Goal: Transaction & Acquisition: Purchase product/service

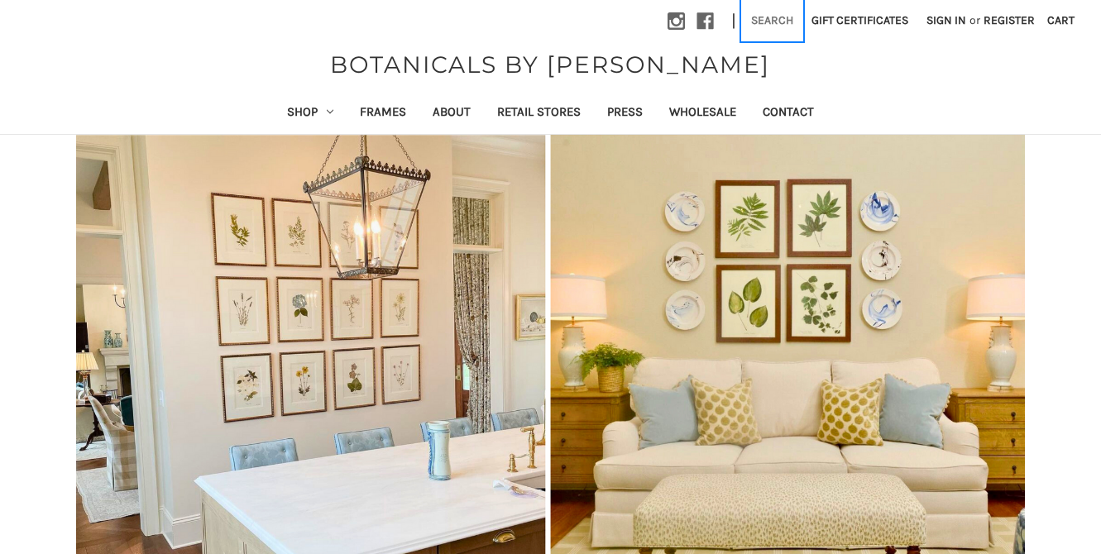
click at [780, 22] on button "Search" at bounding box center [772, 20] width 60 height 41
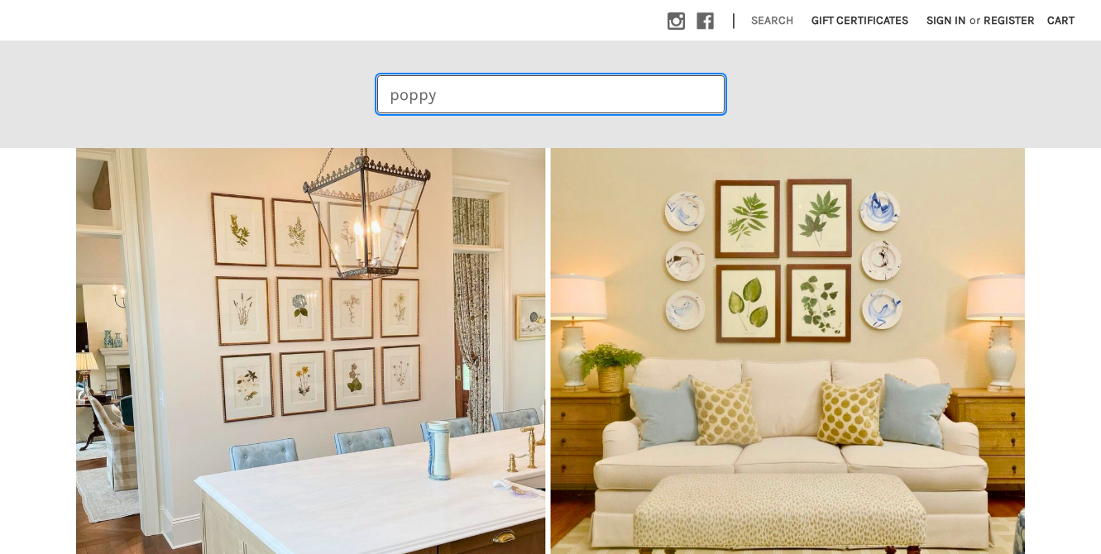
type input "poppy"
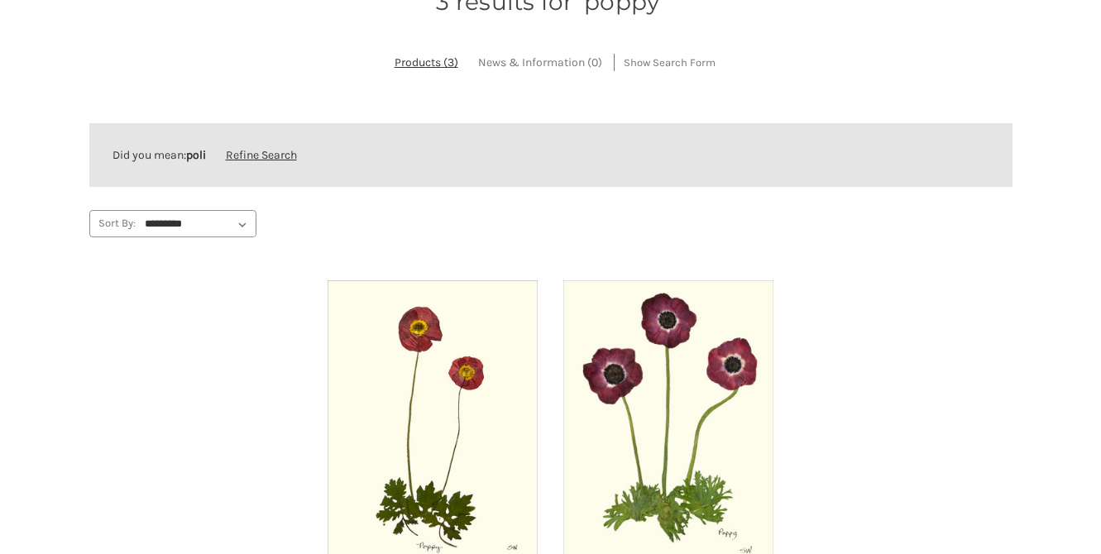
scroll to position [223, 0]
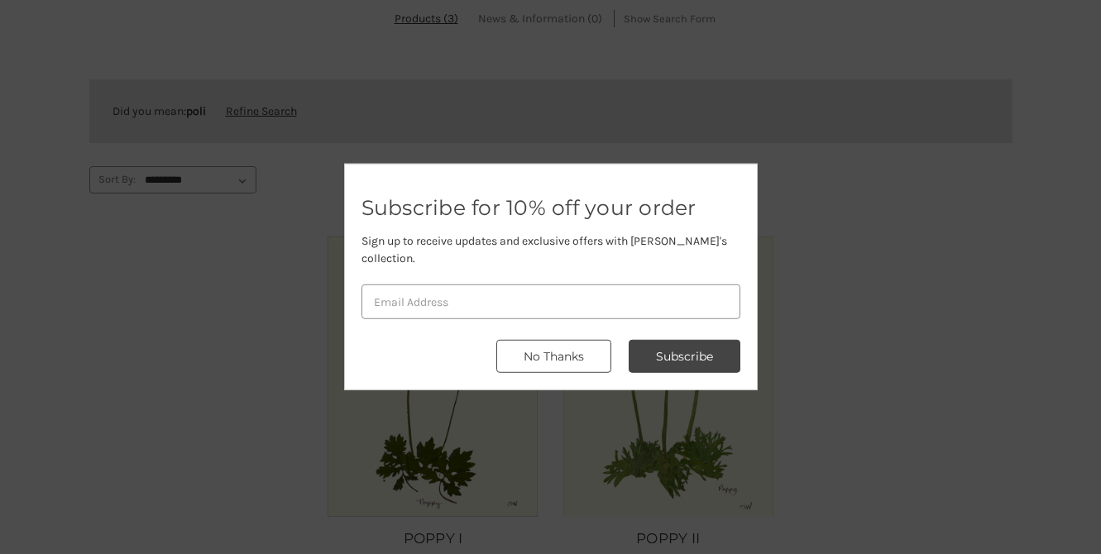
click at [538, 346] on button "No Thanks" at bounding box center [554, 356] width 115 height 33
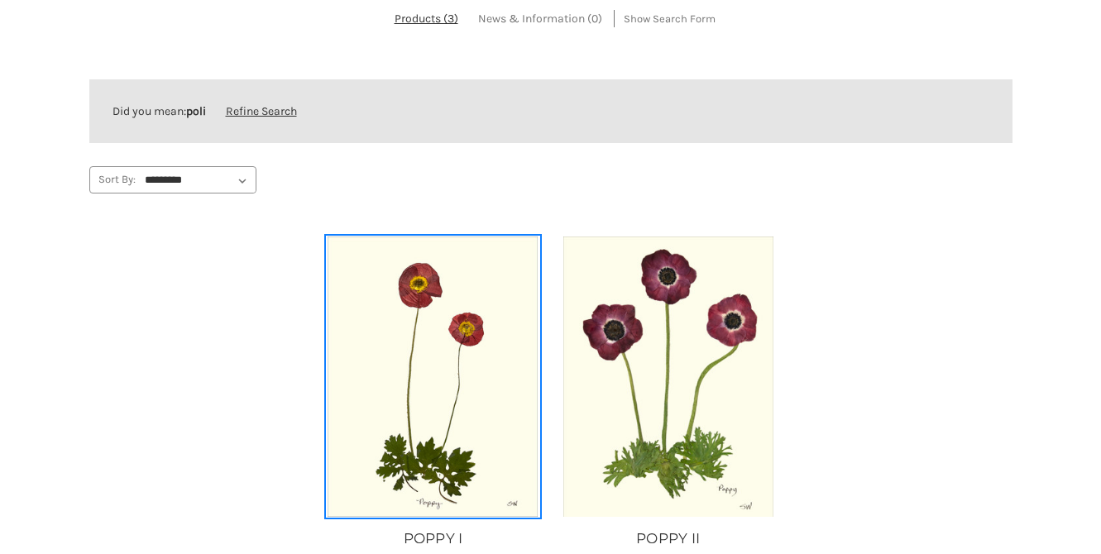
click at [391, 296] on img "POPPY I, Price range from $49.99 to $434.99\a\a" at bounding box center [433, 377] width 213 height 281
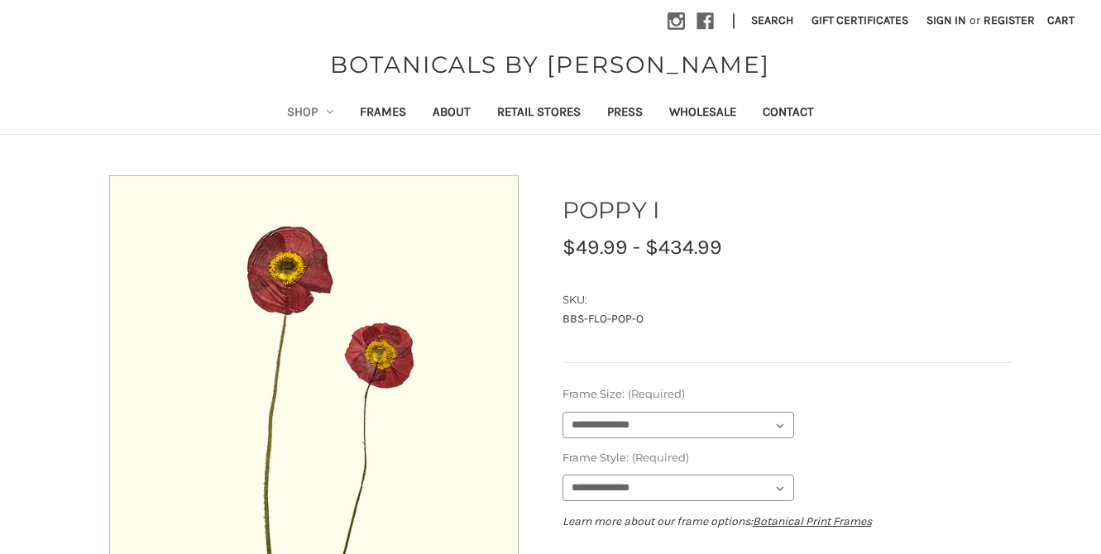
click at [374, 284] on img at bounding box center [315, 447] width 414 height 545
drag, startPoint x: 374, startPoint y: 284, endPoint x: 455, endPoint y: 158, distance: 149.7
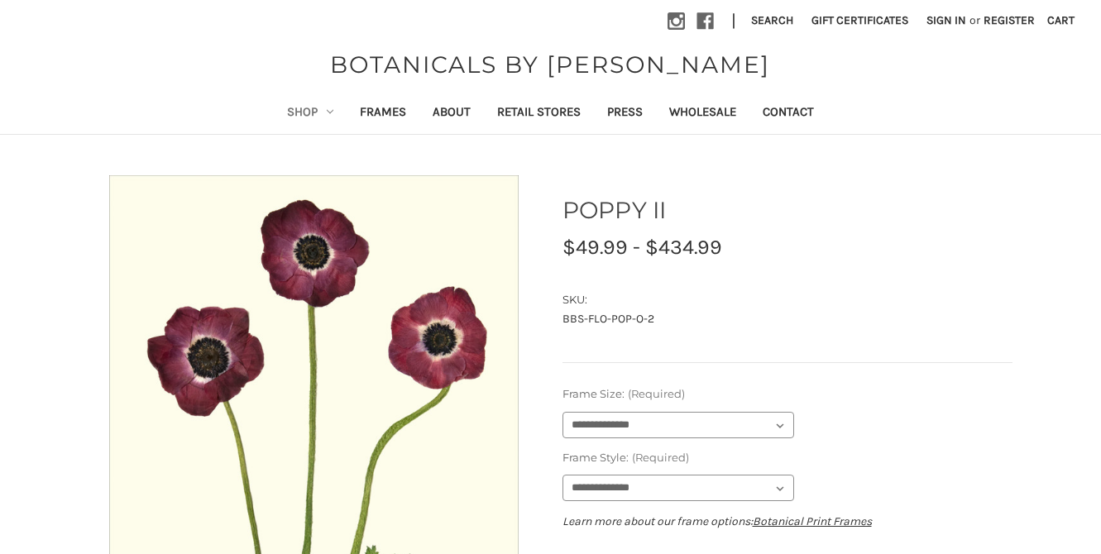
drag, startPoint x: 364, startPoint y: 333, endPoint x: 212, endPoint y: 15, distance: 352.4
